Goal: Task Accomplishment & Management: Manage account settings

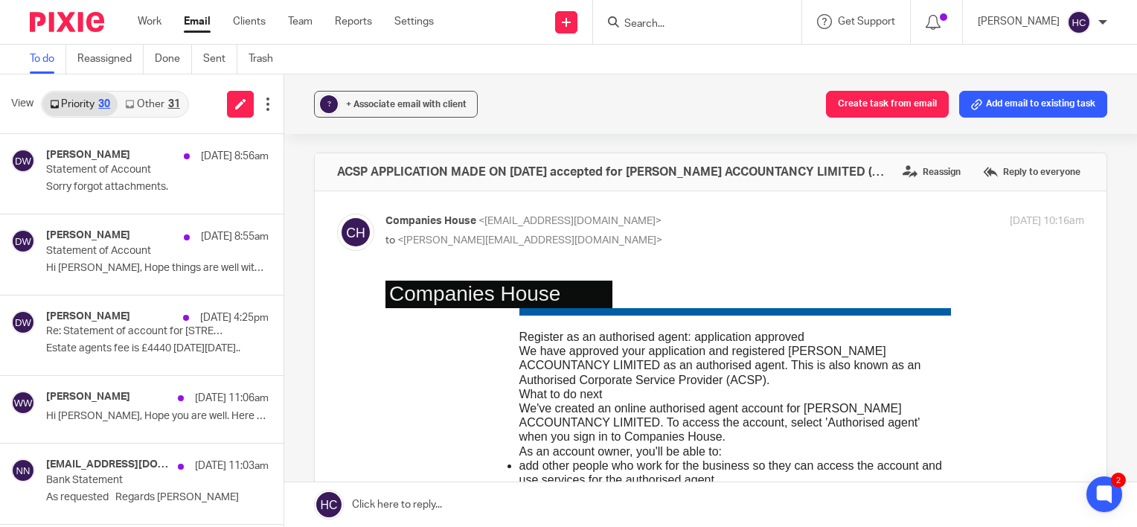
scroll to position [691, 0]
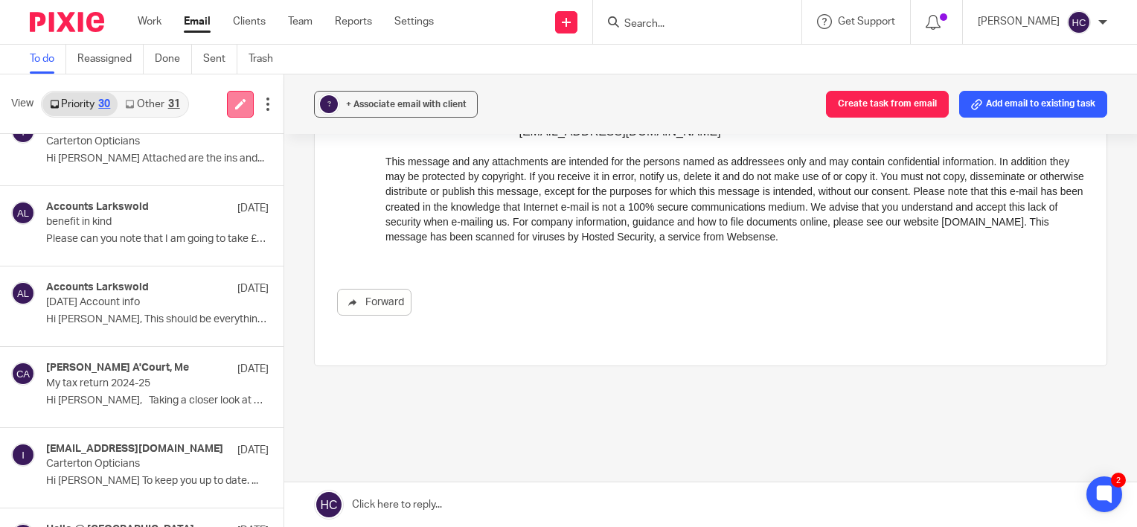
click at [231, 104] on link at bounding box center [240, 104] width 27 height 27
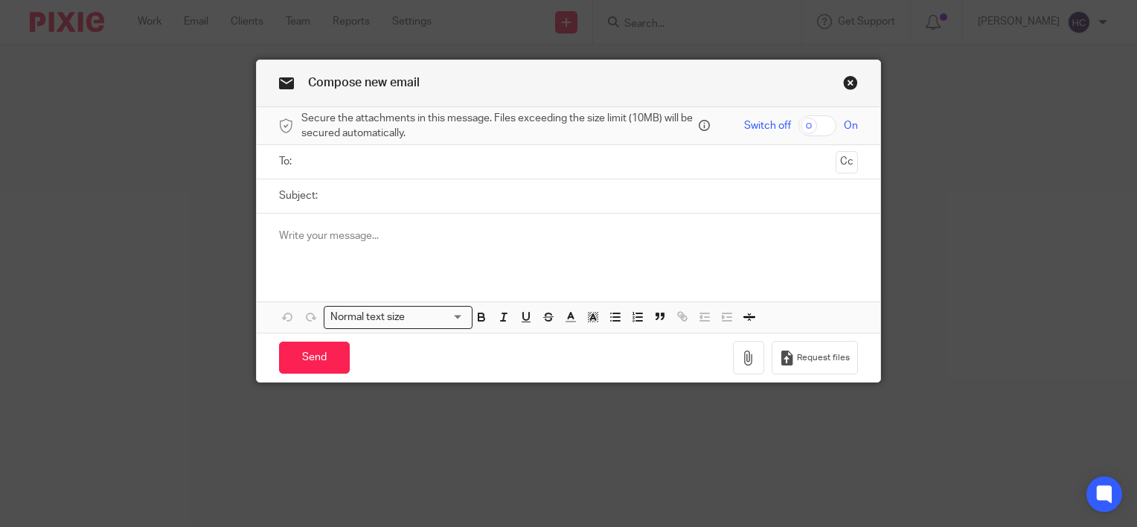
click at [295, 170] on div "To: Cc" at bounding box center [568, 161] width 579 height 33
click at [303, 168] on ul at bounding box center [569, 162] width 533 height 25
click at [313, 166] on input "text" at bounding box center [568, 161] width 523 height 17
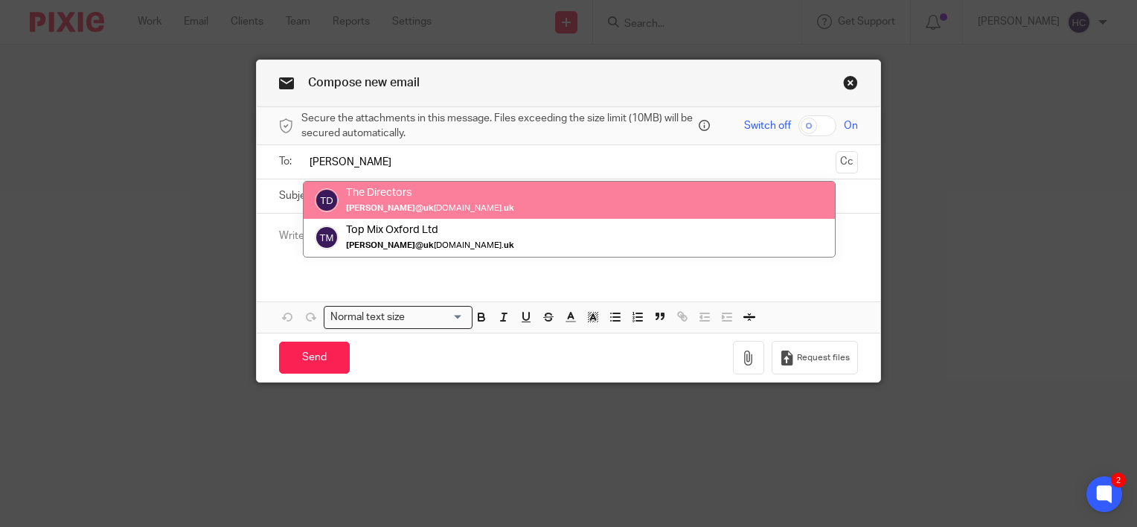
type input "anna@uk"
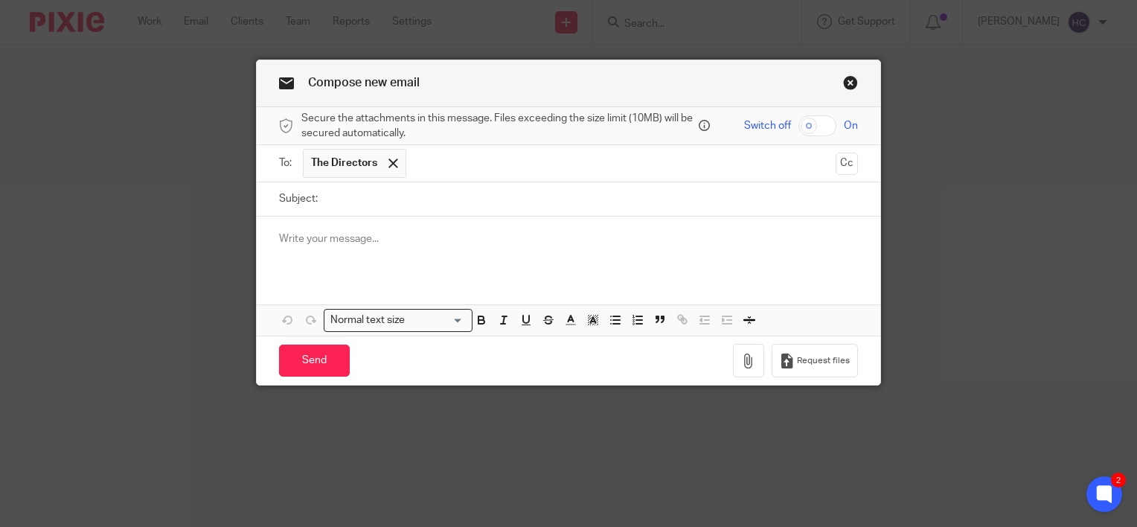
click at [423, 164] on input "text" at bounding box center [622, 163] width 416 height 29
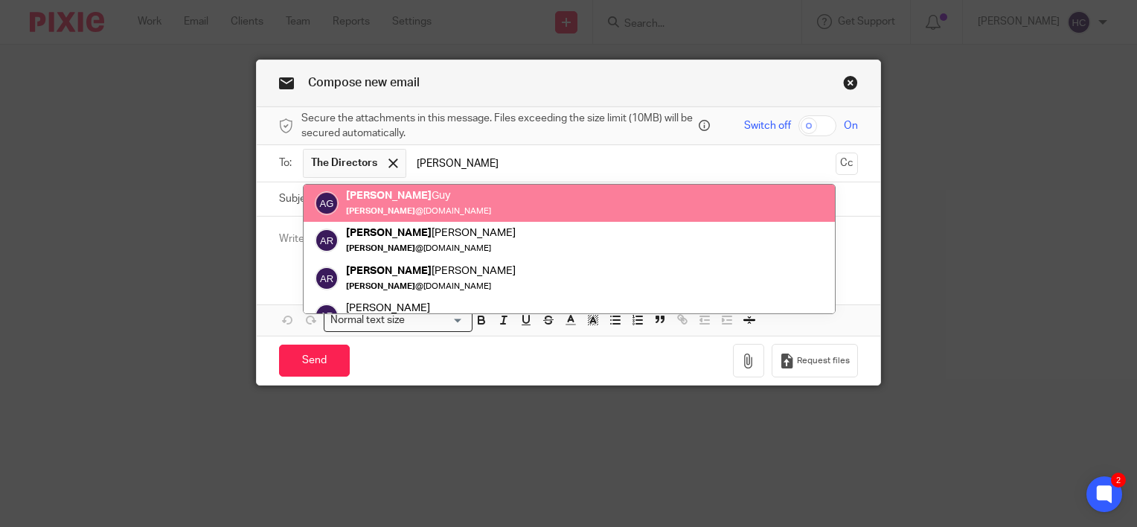
type input "andy"
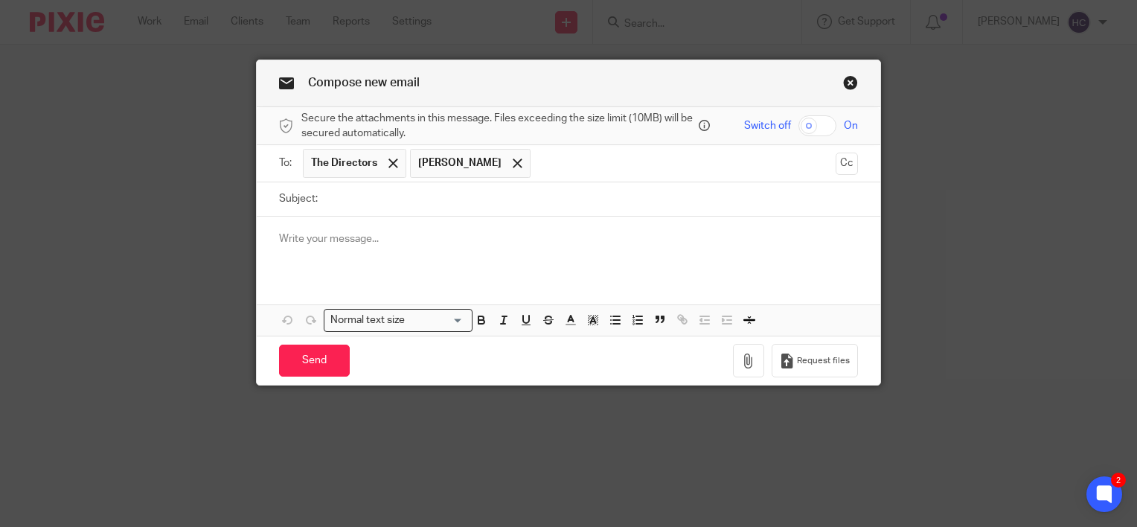
click at [538, 159] on input "text" at bounding box center [683, 163] width 291 height 29
type input "anna@topmixltd.co.uk"
type input "andy@topmixltd.co.uk"
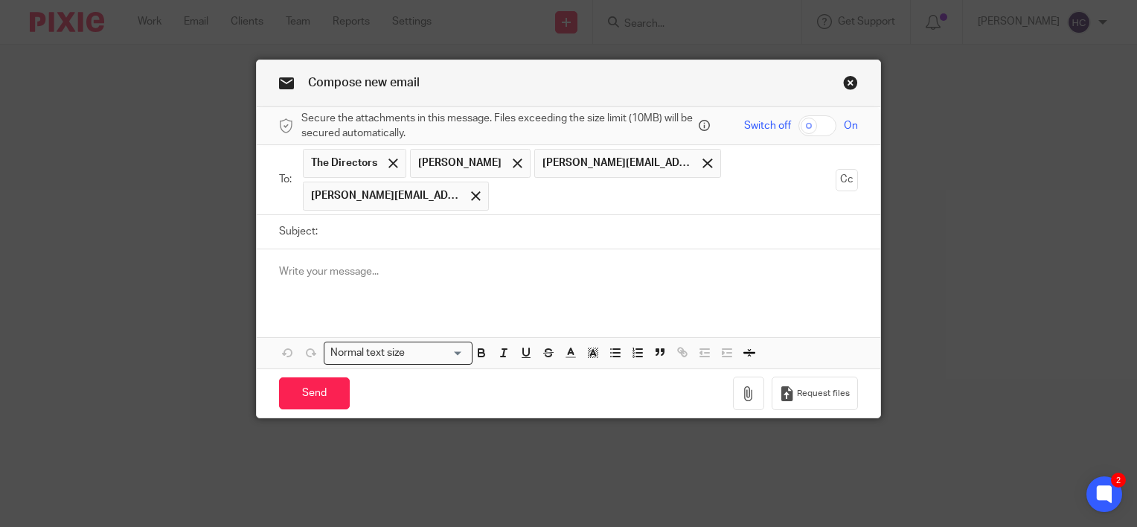
click at [348, 231] on input "Subject:" at bounding box center [591, 231] width 533 height 33
type input "info needed for Top Mix VAT"
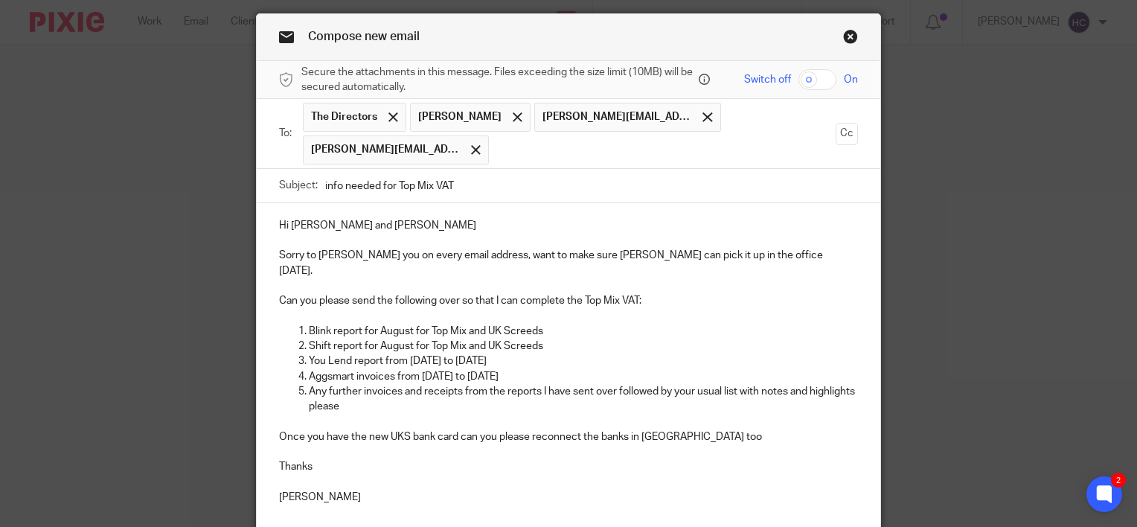
scroll to position [56, 0]
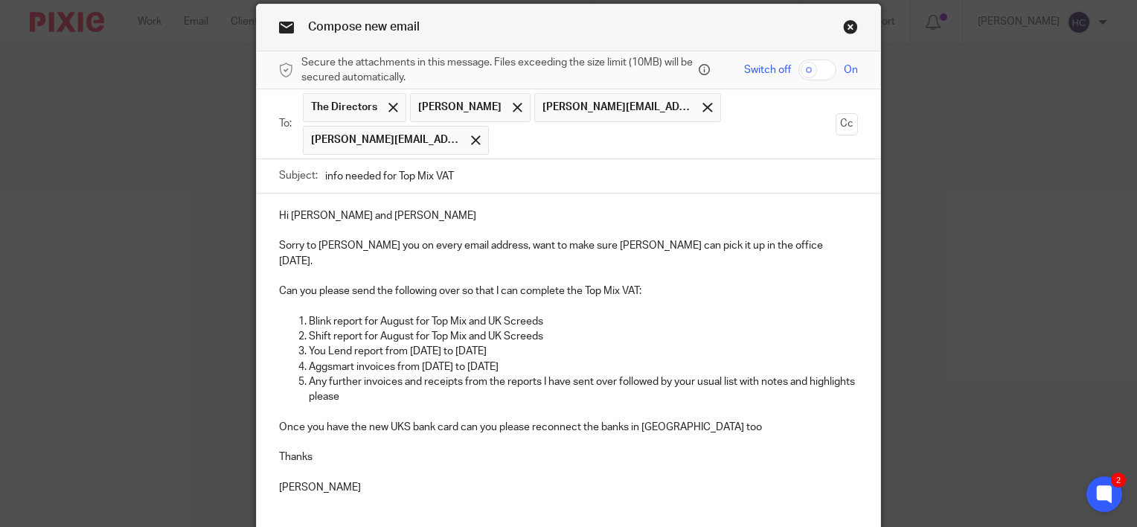
click at [569, 359] on p "Aggsmart invoices from 1 June 2025 to 31 August 2025" at bounding box center [583, 366] width 549 height 15
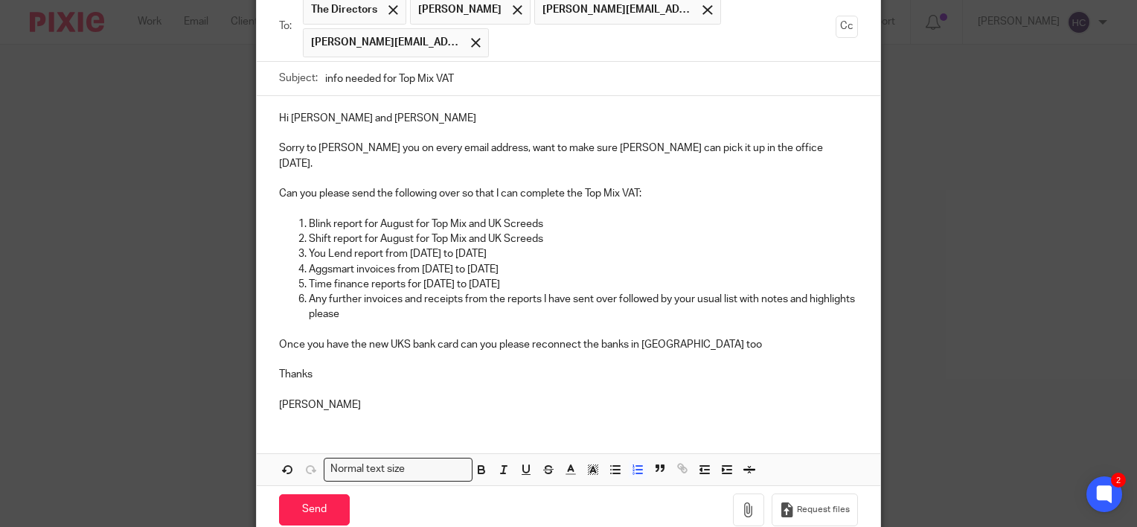
scroll to position [164, 0]
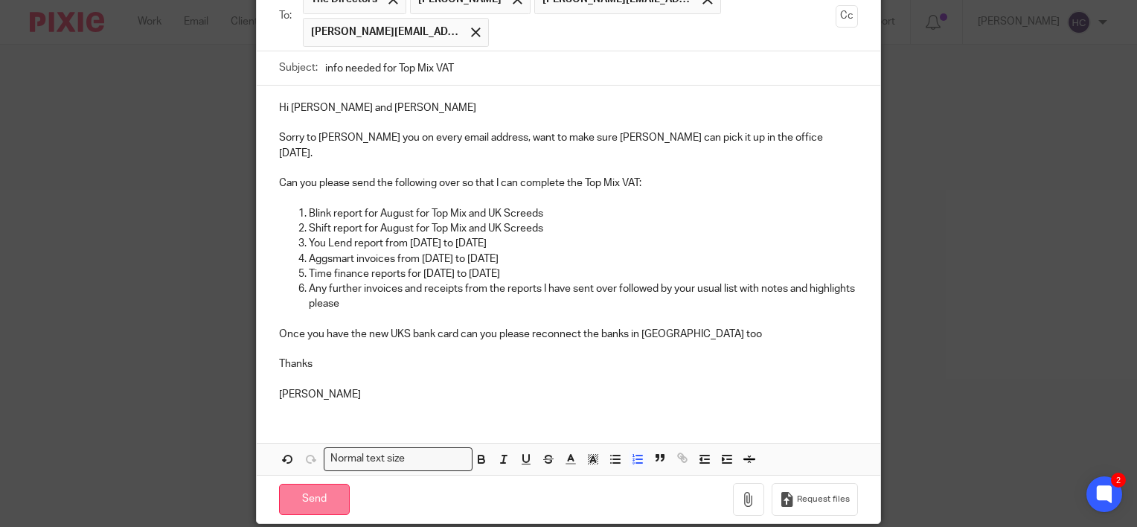
click at [310, 484] on input "Send" at bounding box center [314, 500] width 71 height 32
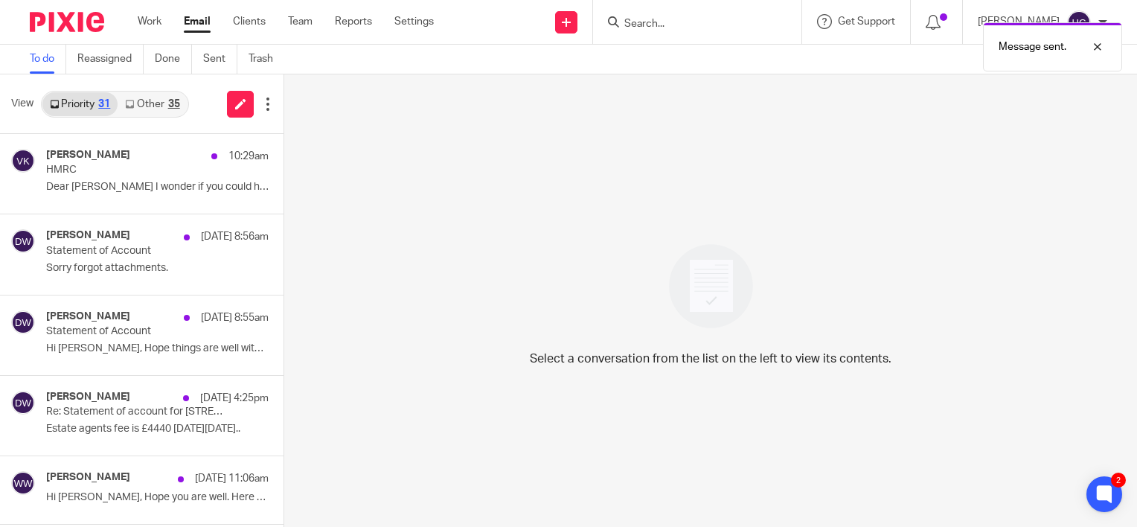
click at [150, 100] on link "Other 35" at bounding box center [152, 104] width 69 height 24
click at [138, 102] on link "Other 35" at bounding box center [152, 104] width 69 height 24
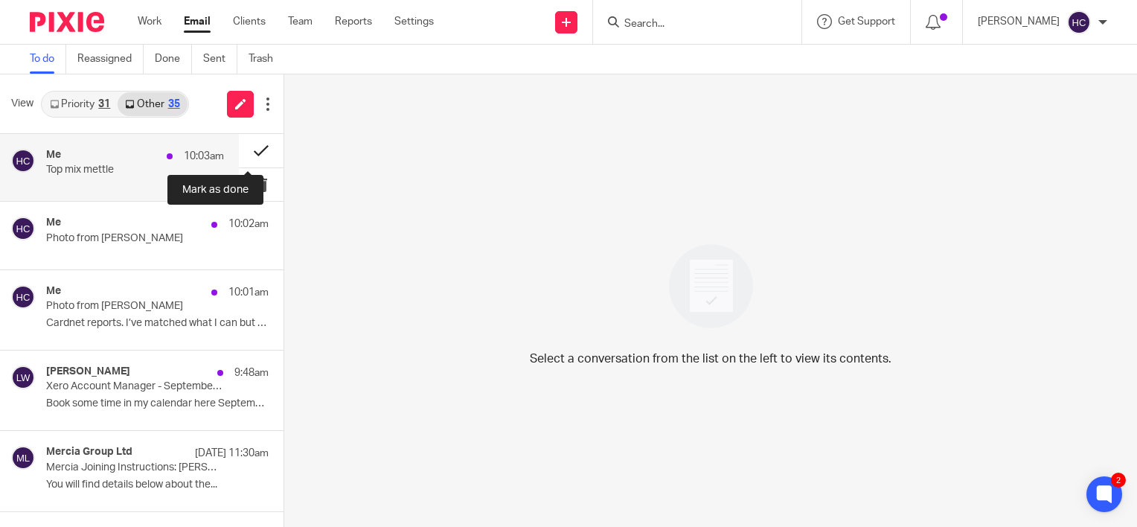
click at [252, 149] on button at bounding box center [261, 150] width 45 height 33
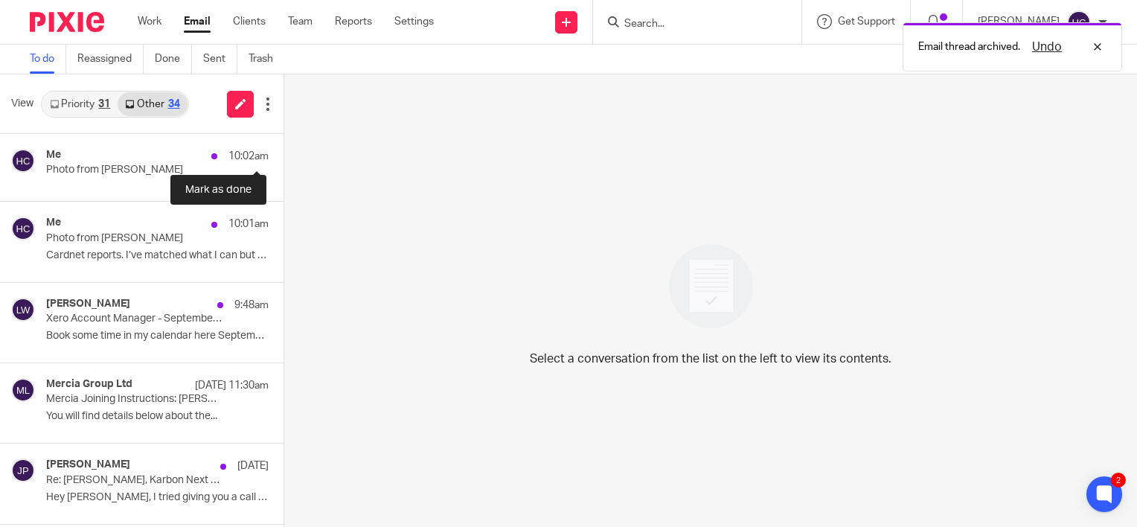
click at [284, 149] on button at bounding box center [290, 150] width 12 height 33
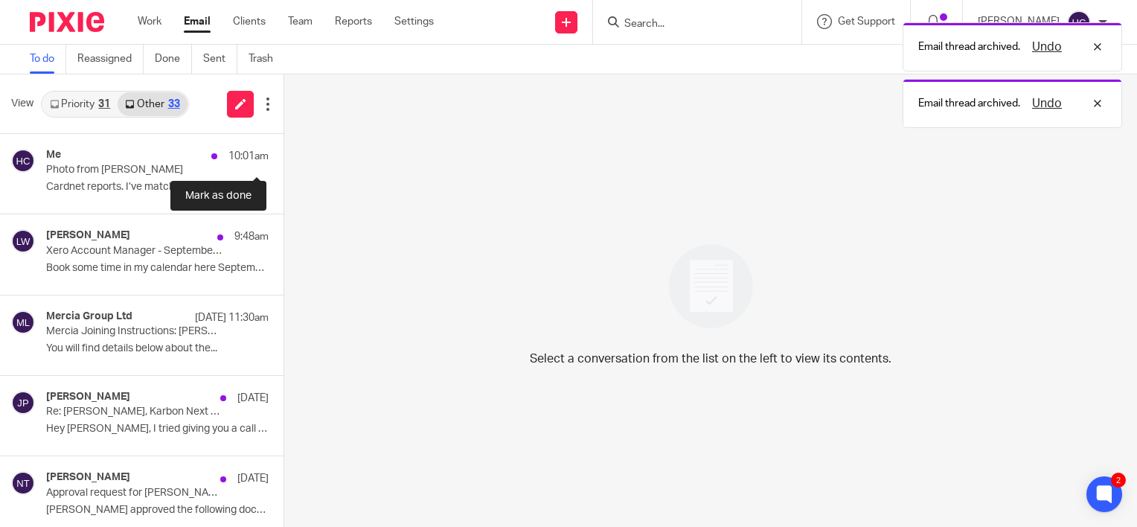
click at [284, 149] on button at bounding box center [290, 153] width 12 height 39
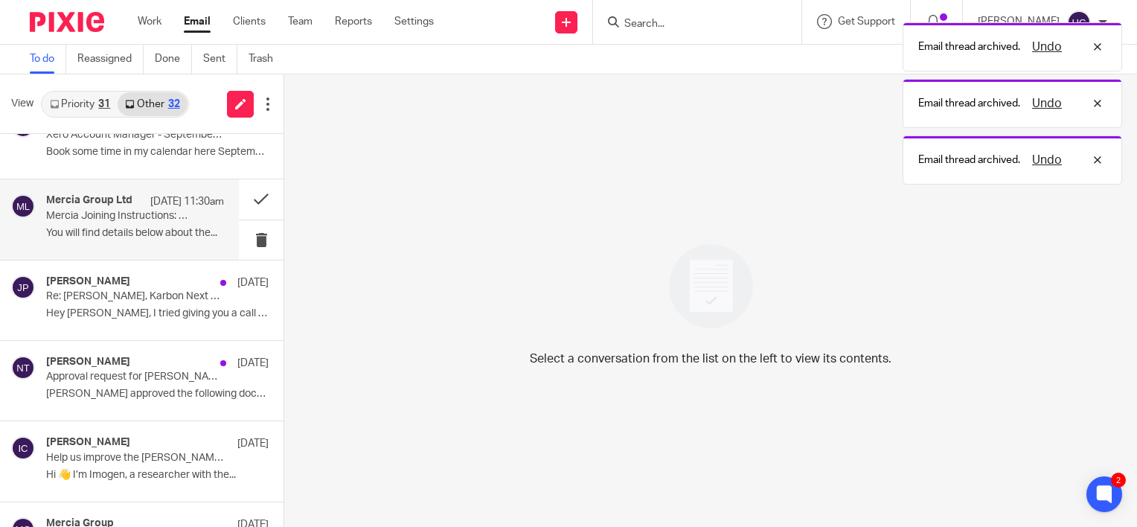
scroll to position [36, 0]
click at [237, 285] on p "[DATE]" at bounding box center [252, 282] width 31 height 15
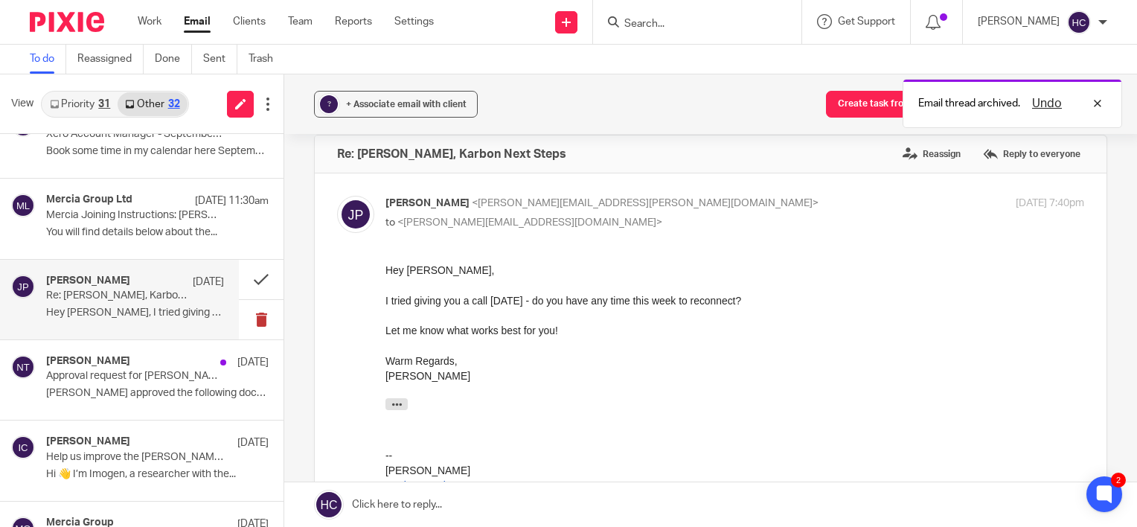
scroll to position [19, 0]
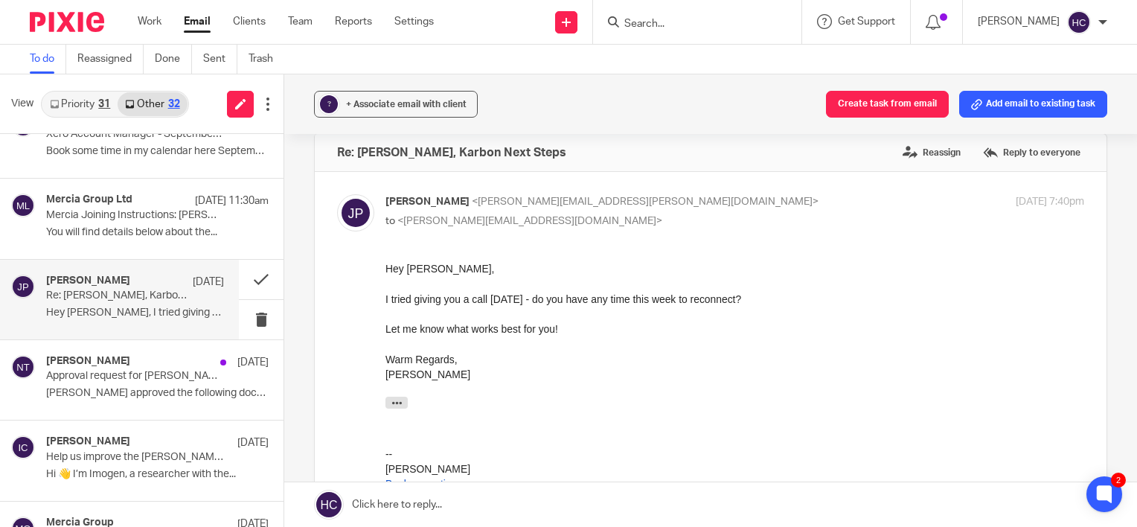
click at [442, 509] on link at bounding box center [710, 504] width 853 height 45
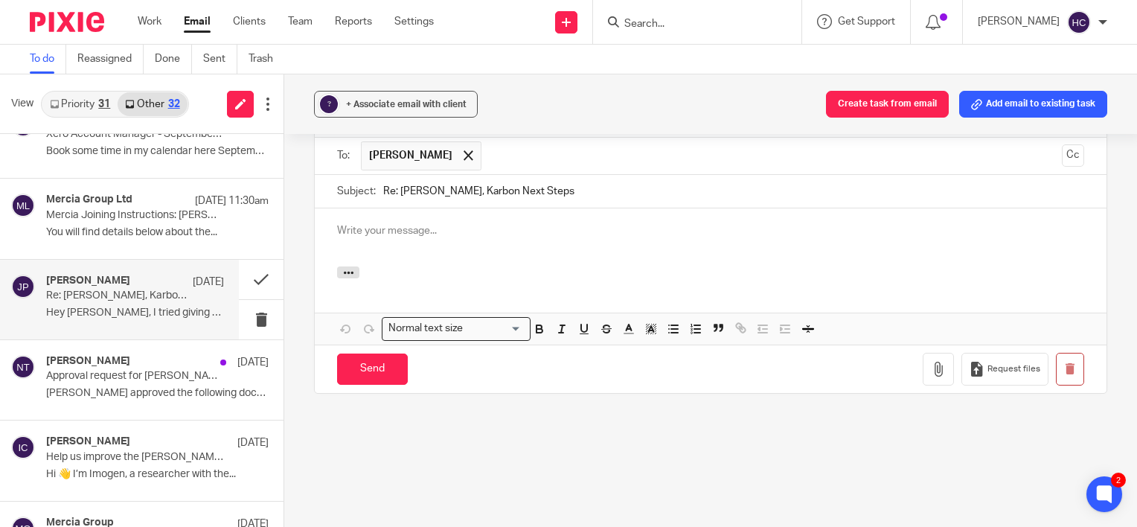
scroll to position [0, 0]
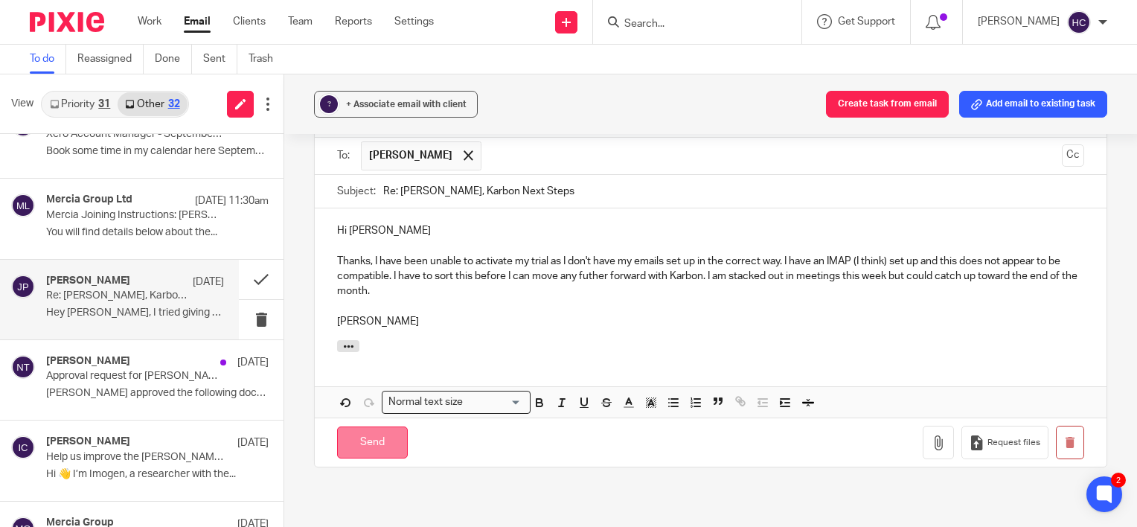
click at [377, 434] on input "Send" at bounding box center [372, 442] width 71 height 32
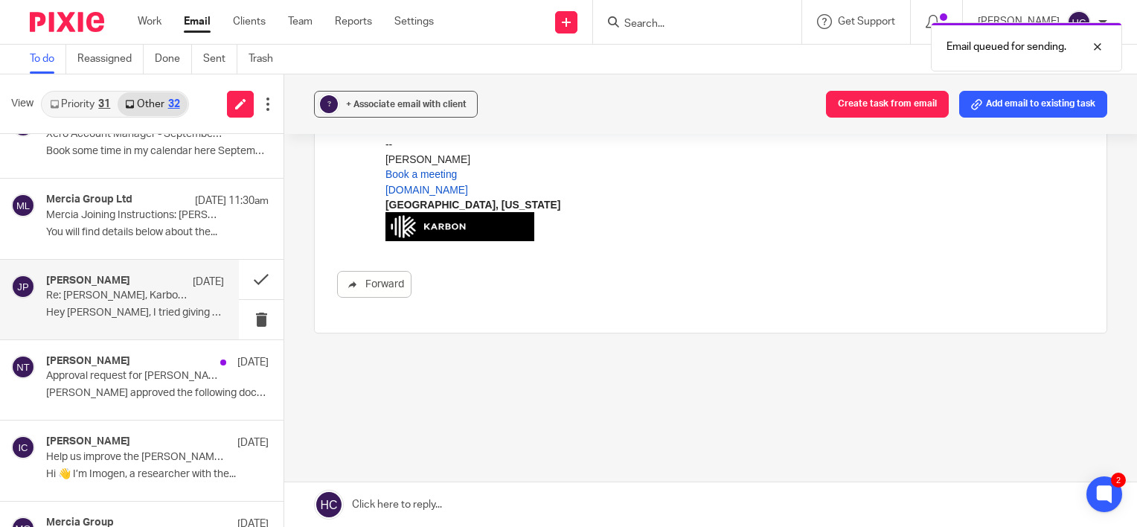
scroll to position [328, 0]
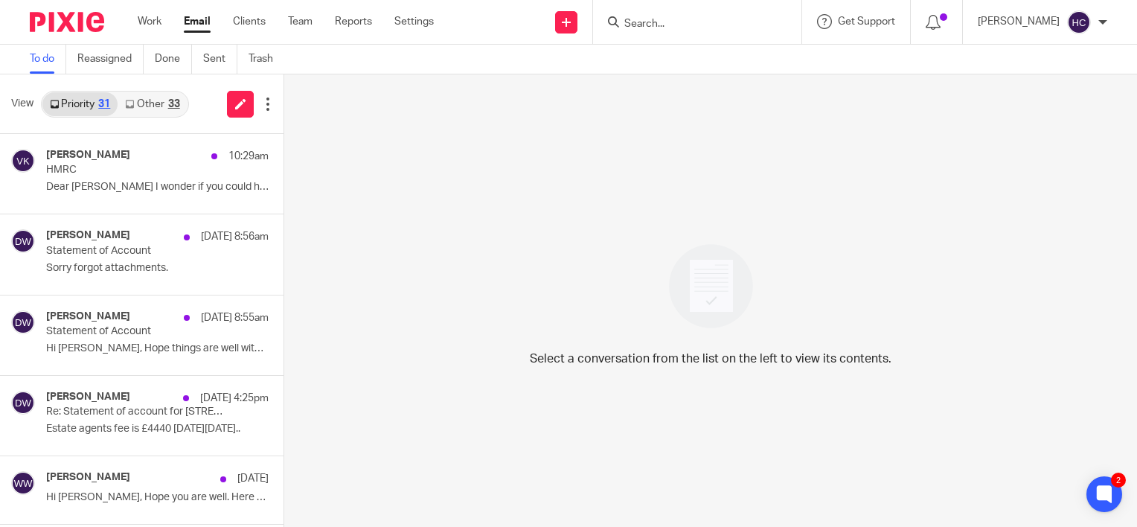
click at [152, 102] on link "Other 33" at bounding box center [152, 104] width 69 height 24
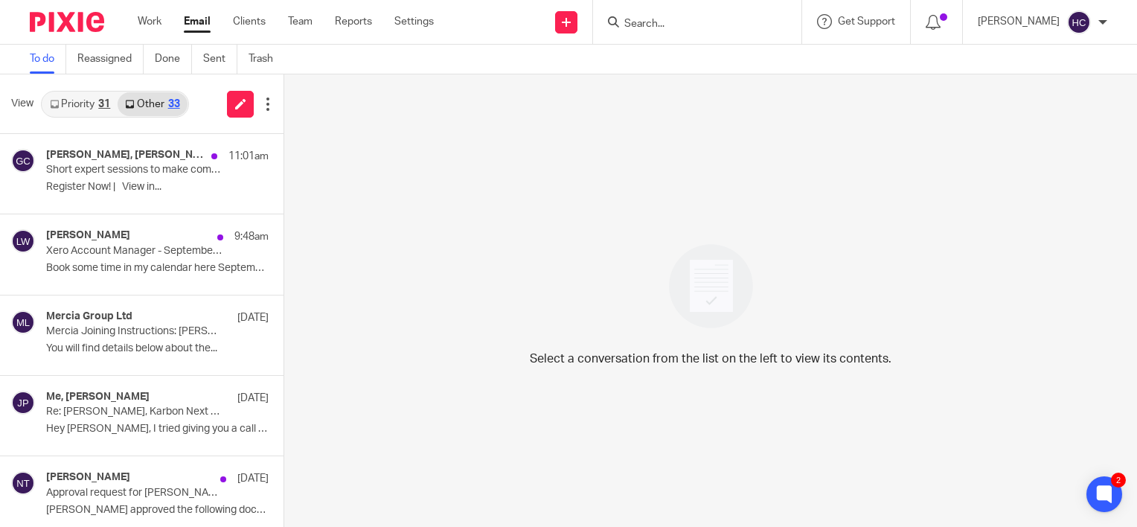
click at [680, 26] on input "Search" at bounding box center [690, 24] width 134 height 13
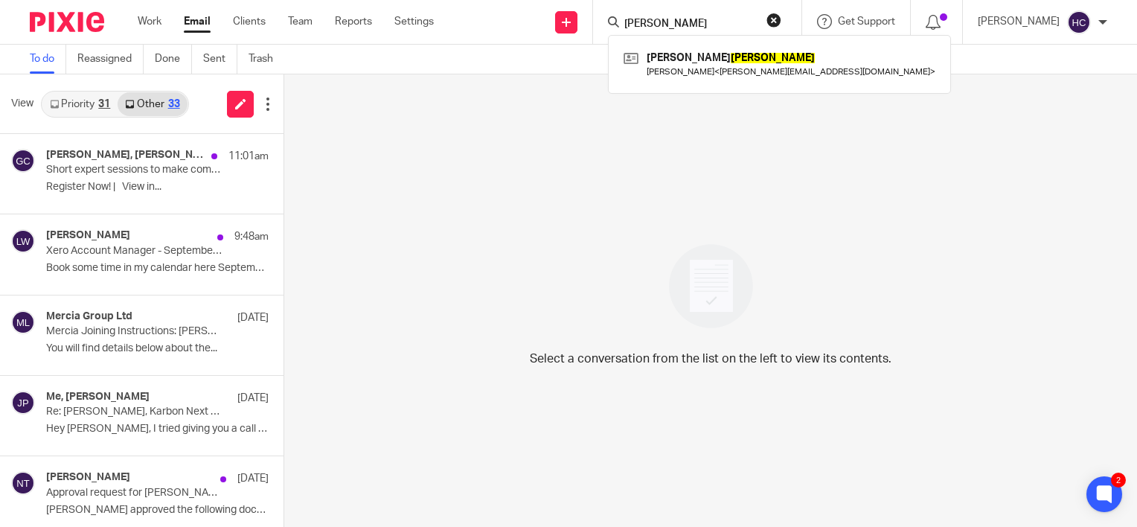
type input "[PERSON_NAME]"
click at [688, 86] on div "[PERSON_NAME] [PERSON_NAME] [PERSON_NAME] < [EMAIL_ADDRESS][DOMAIN_NAME] >" at bounding box center [779, 64] width 343 height 58
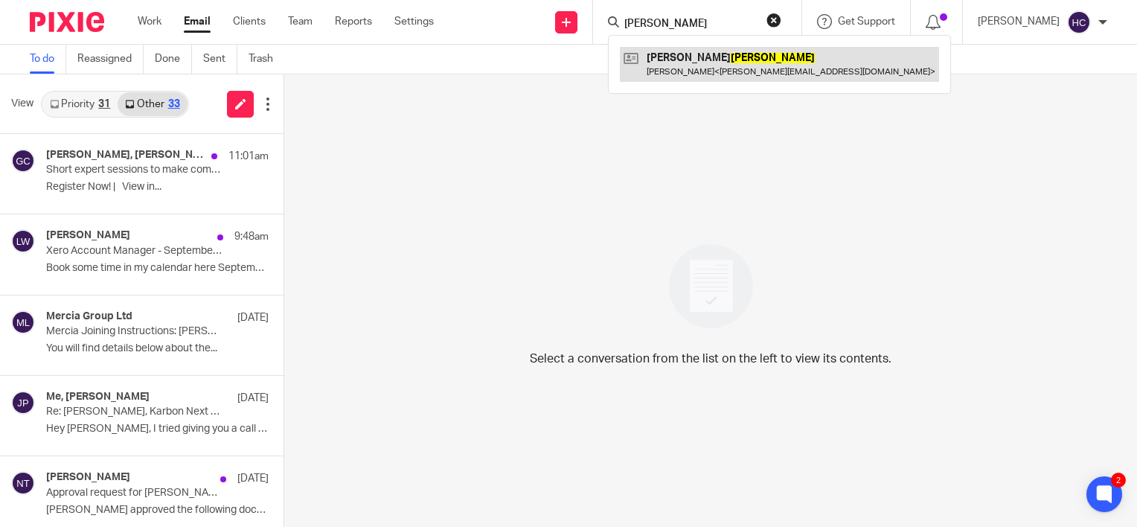
click at [688, 71] on link at bounding box center [779, 64] width 319 height 34
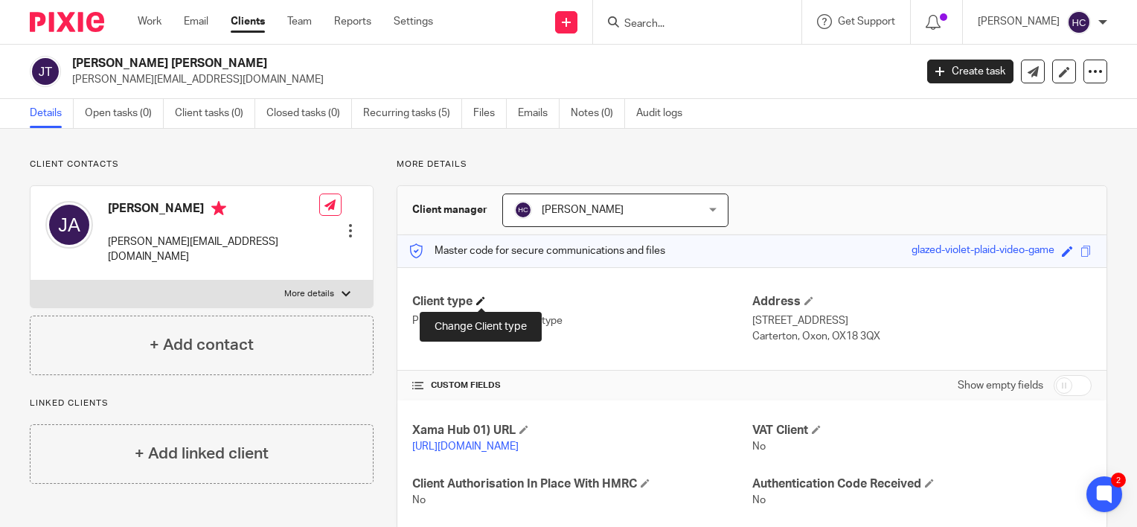
click at [477, 301] on span at bounding box center [480, 300] width 9 height 9
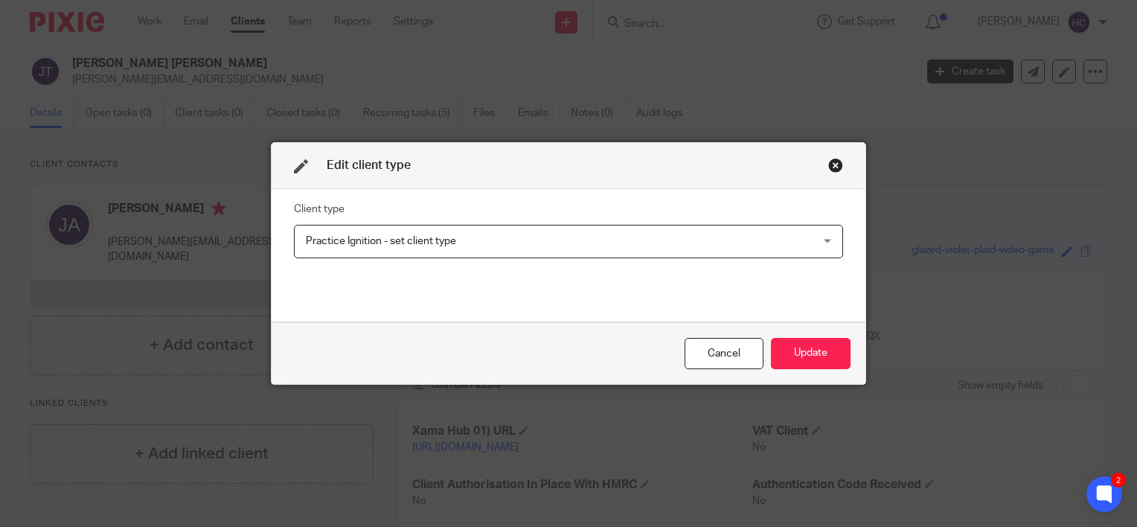
click at [461, 241] on span "Practice Ignition - set client type" at bounding box center [520, 241] width 429 height 31
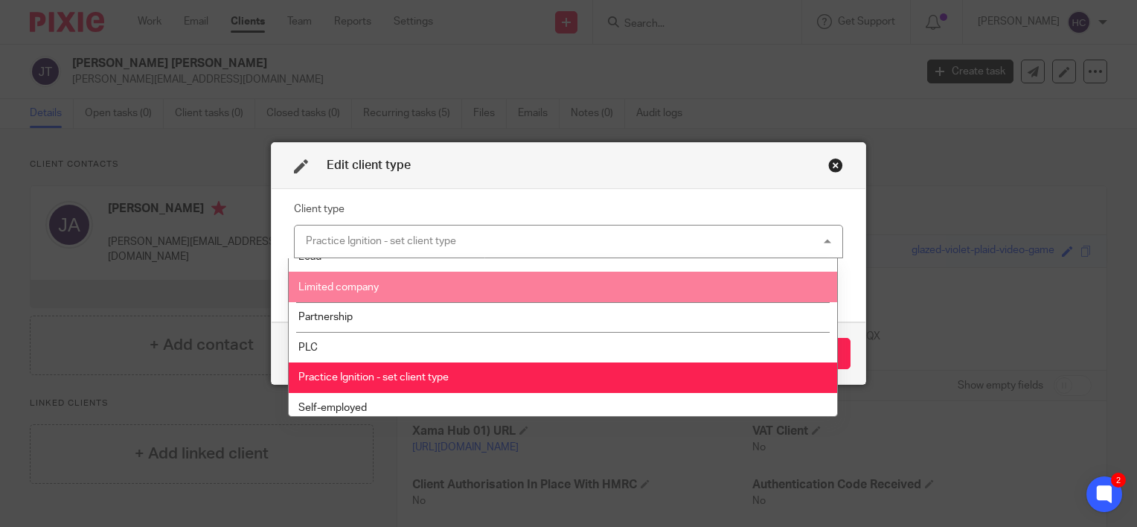
scroll to position [86, 0]
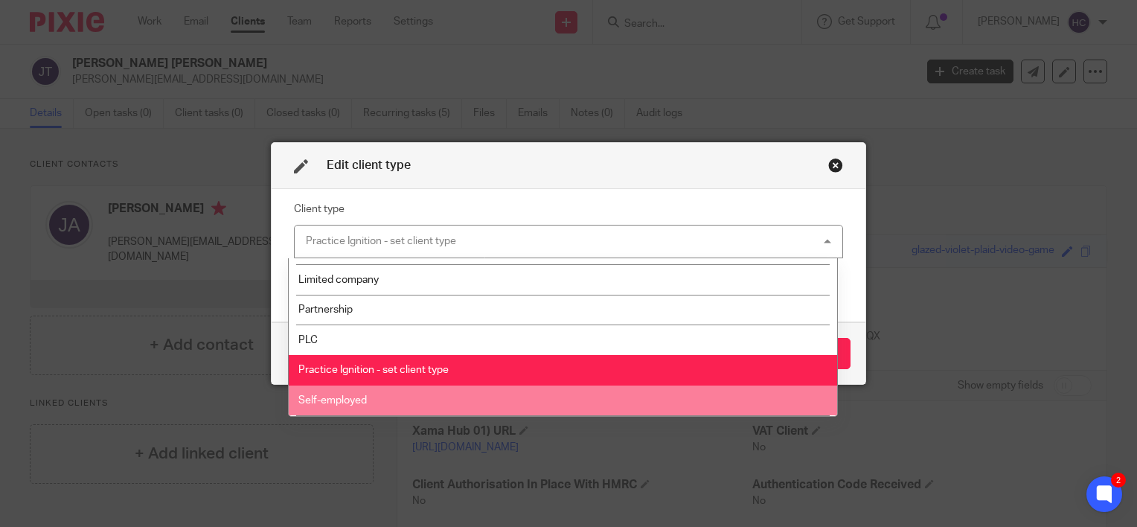
click at [387, 396] on li "Self-employed" at bounding box center [563, 401] width 548 height 31
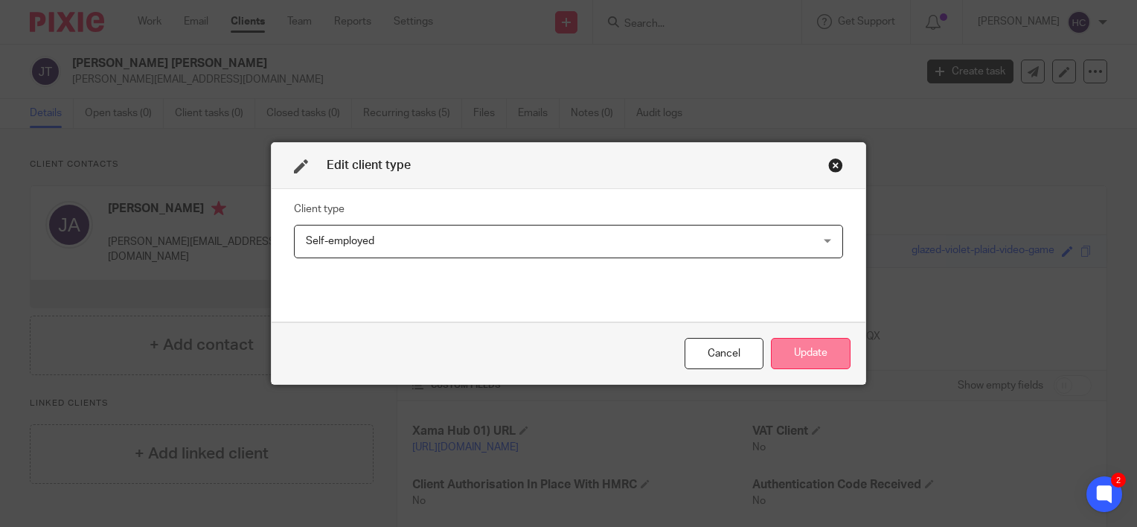
click at [804, 345] on button "Update" at bounding box center [811, 354] width 80 height 32
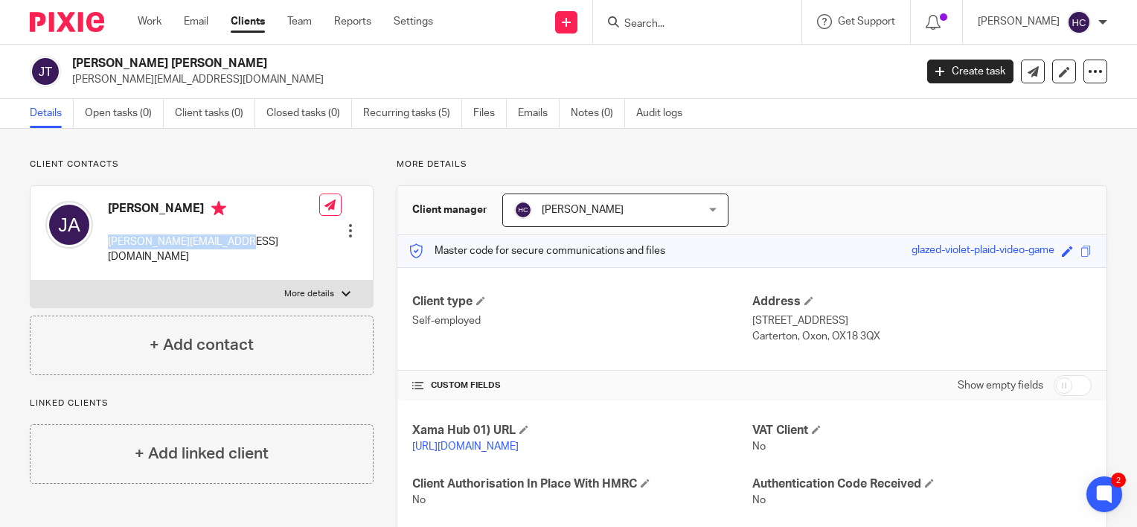
drag, startPoint x: 238, startPoint y: 241, endPoint x: 108, endPoint y: 241, distance: 130.2
click at [108, 241] on div "[PERSON_NAME] [PERSON_NAME][EMAIL_ADDRESS][DOMAIN_NAME] Edit contact Create cli…" at bounding box center [202, 233] width 342 height 95
copy p "[PERSON_NAME][EMAIL_ADDRESS][DOMAIN_NAME]"
